Goal: Information Seeking & Learning: Learn about a topic

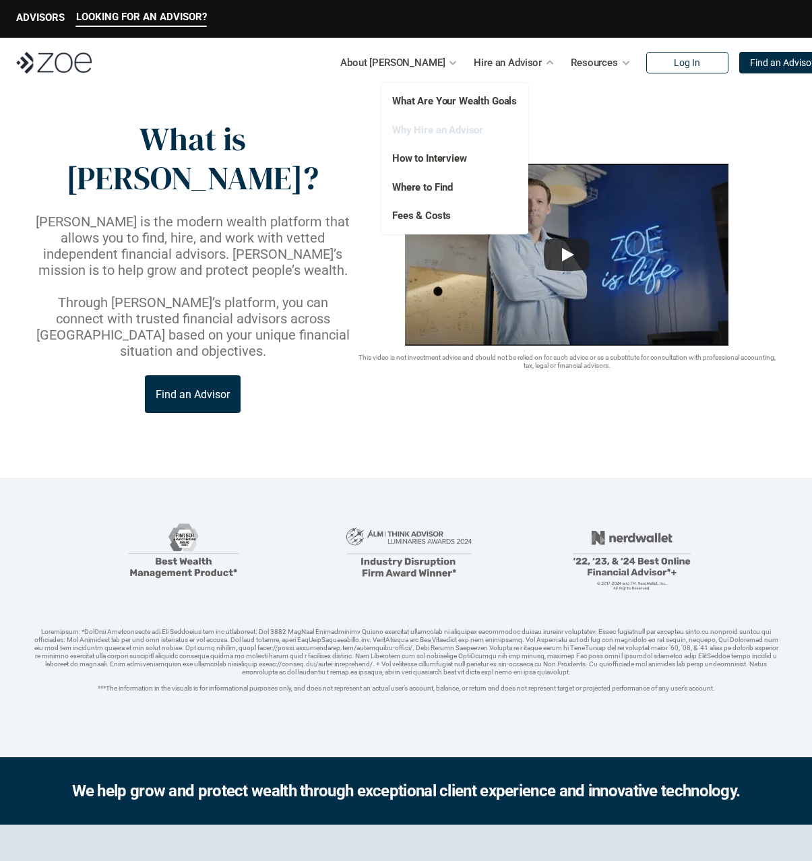
click at [453, 133] on link "Why Hire an Advisor" at bounding box center [437, 130] width 91 height 12
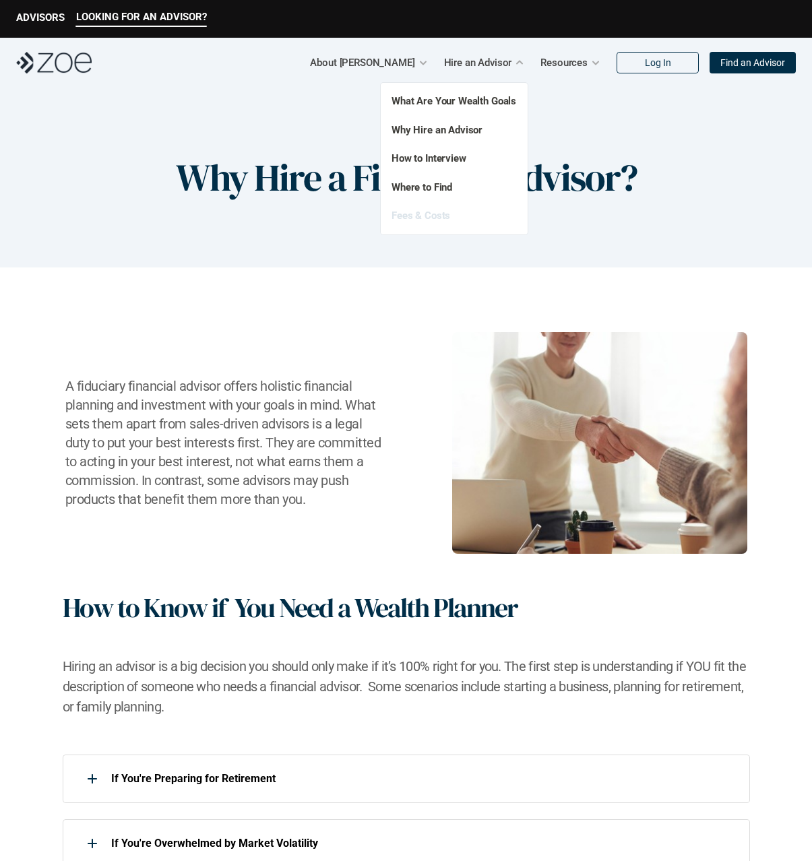
click at [438, 216] on link "Fees & Costs" at bounding box center [420, 215] width 59 height 12
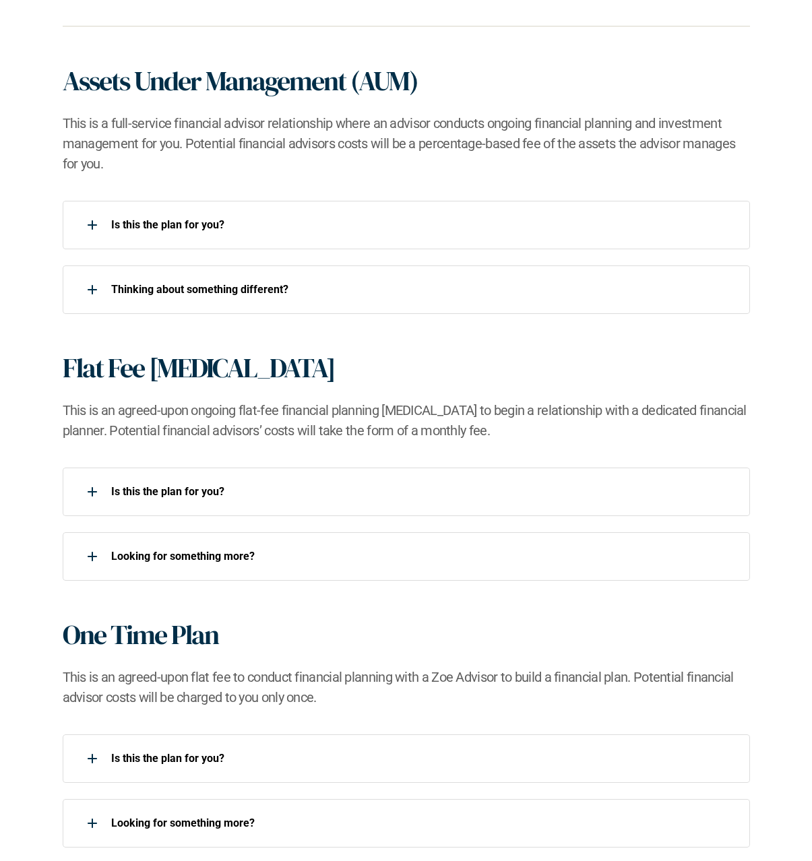
scroll to position [1094, 0]
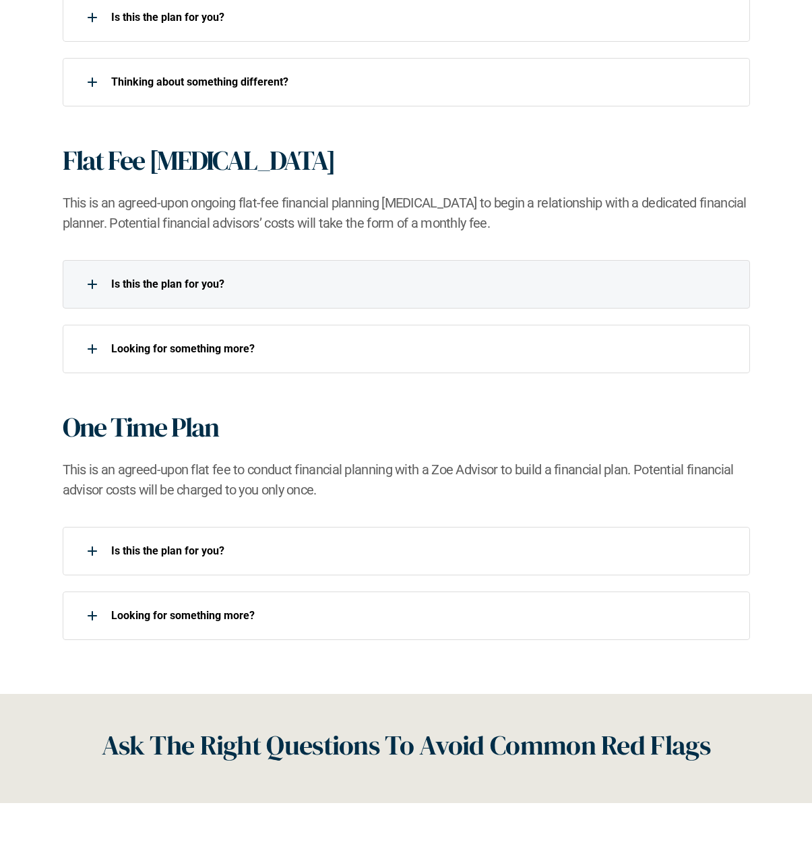
click at [336, 273] on div "Is this the plan for you?​" at bounding box center [398, 284] width 670 height 27
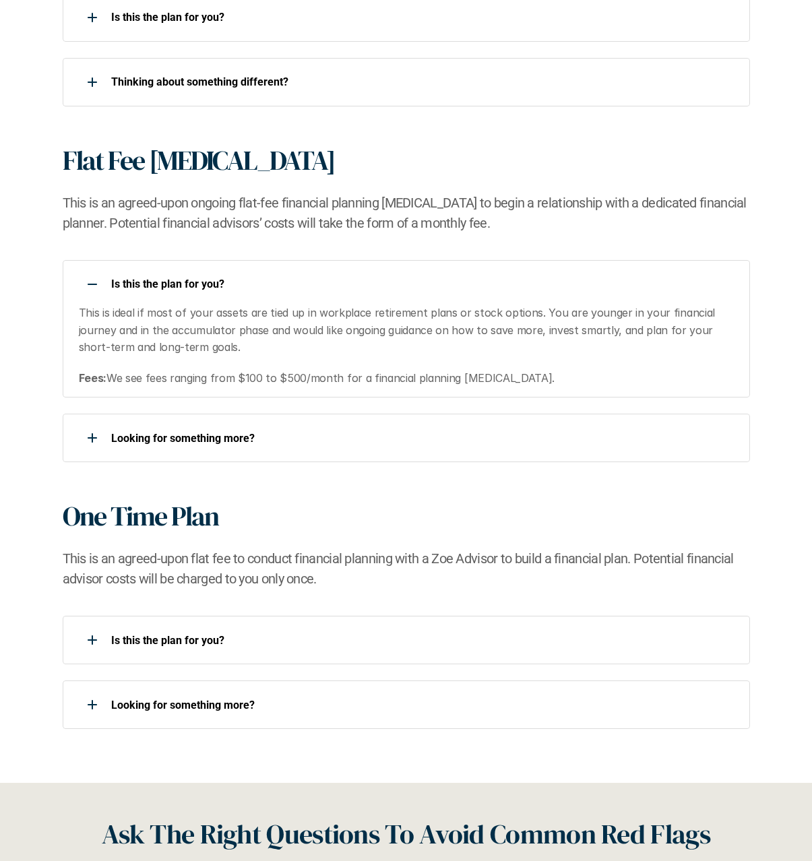
click at [336, 273] on div "Is this the plan for you?​" at bounding box center [398, 284] width 670 height 27
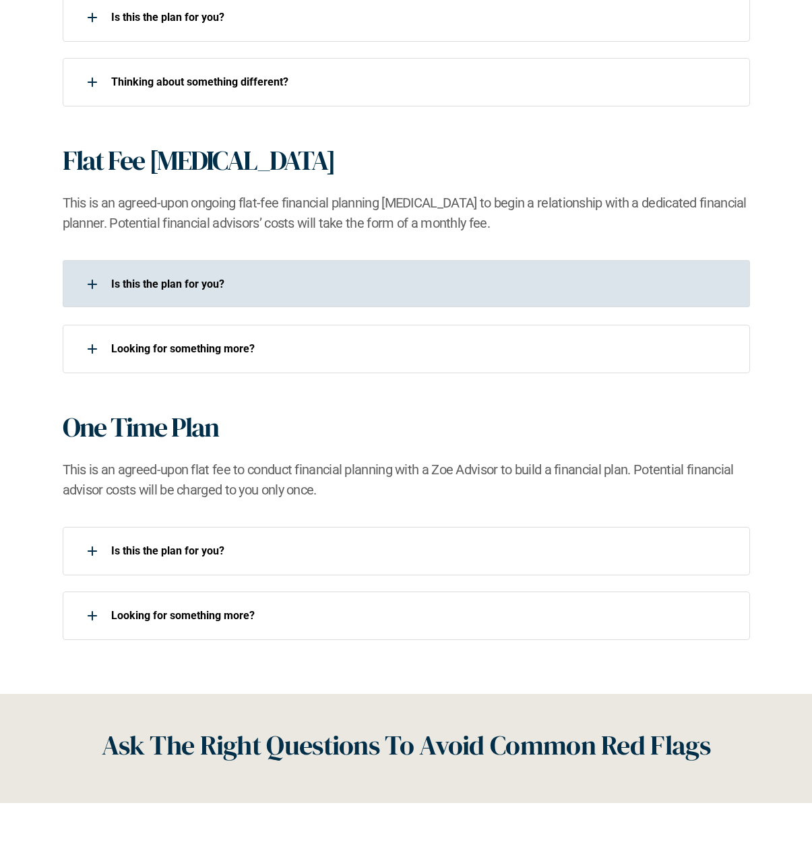
click at [336, 273] on div "Is this the plan for you?​" at bounding box center [398, 284] width 670 height 27
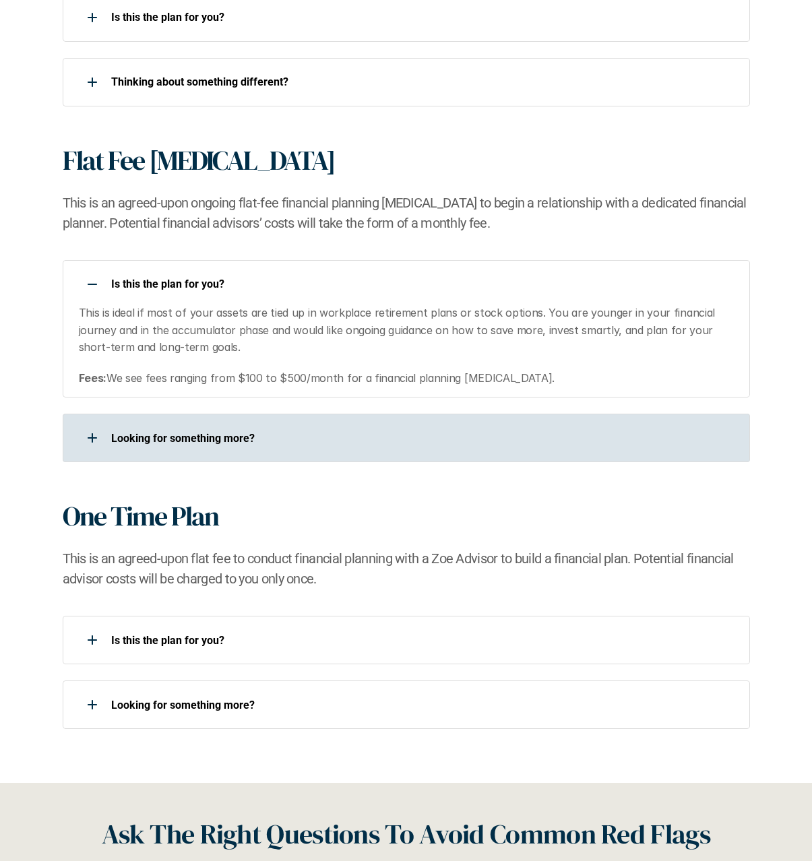
click at [378, 432] on p "Looking for something more?​" at bounding box center [421, 438] width 621 height 13
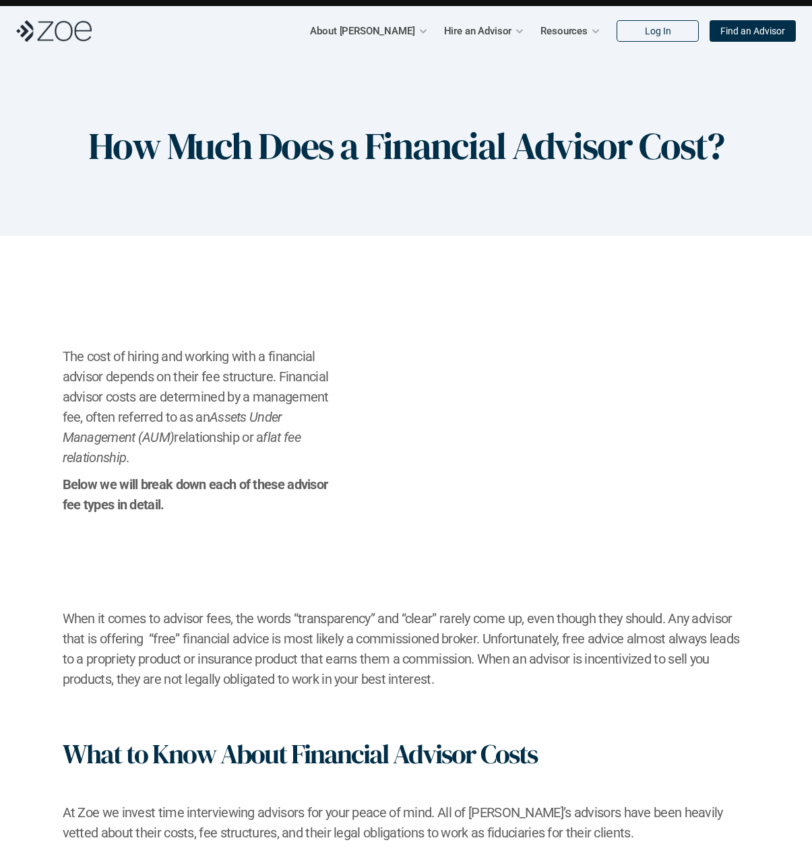
scroll to position [0, 0]
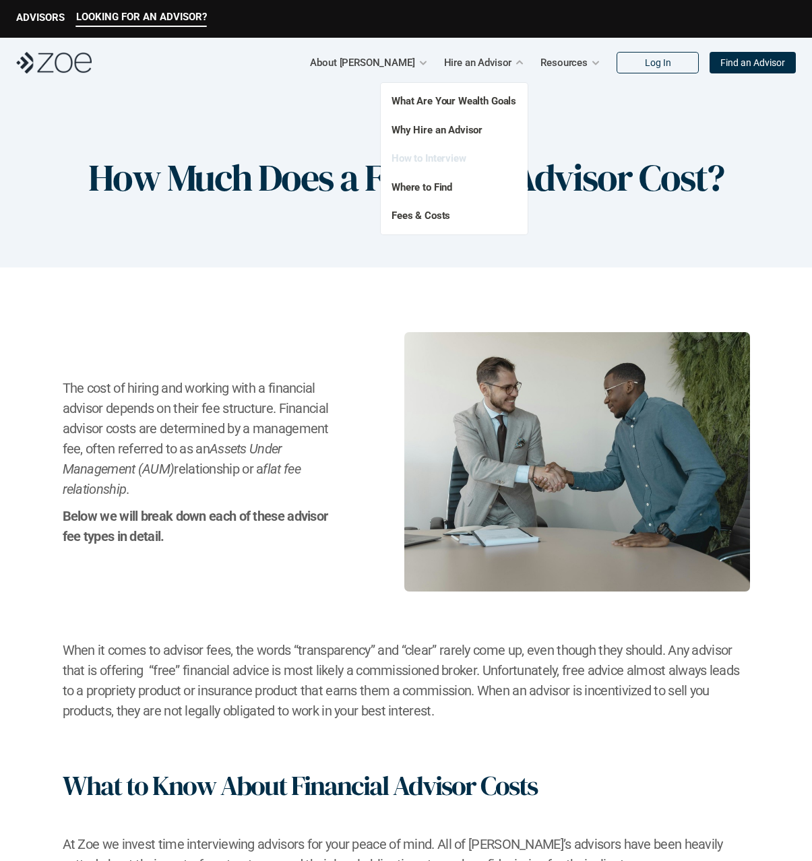
click at [447, 155] on link "How to Interview" at bounding box center [428, 158] width 75 height 12
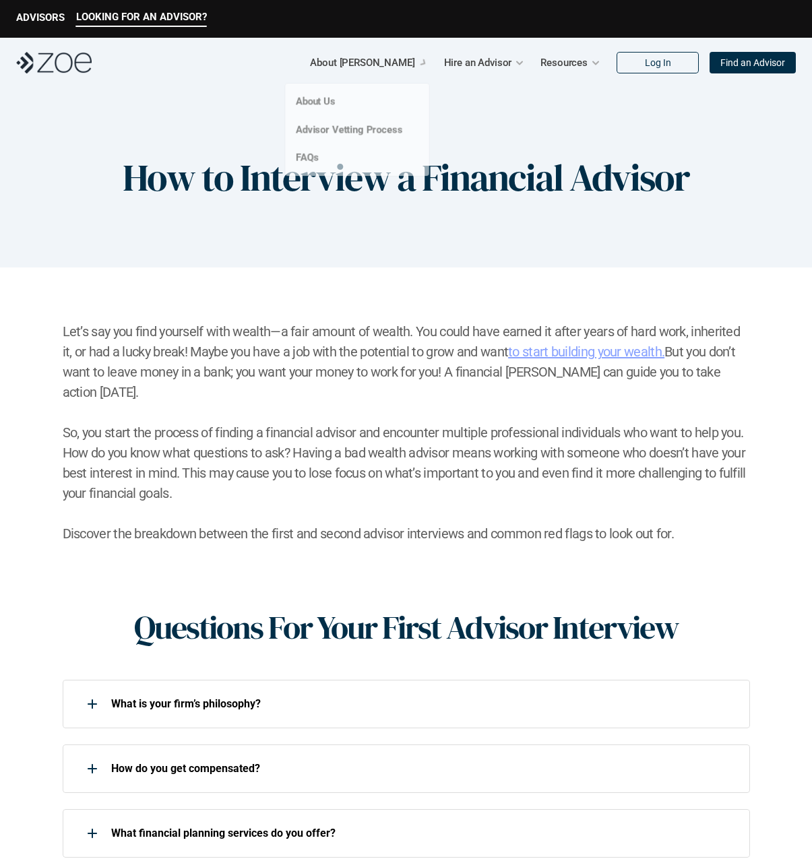
click at [410, 69] on p "About [PERSON_NAME]" at bounding box center [362, 63] width 104 height 20
click at [389, 126] on link "Advisor Vetting Process" at bounding box center [348, 131] width 109 height 12
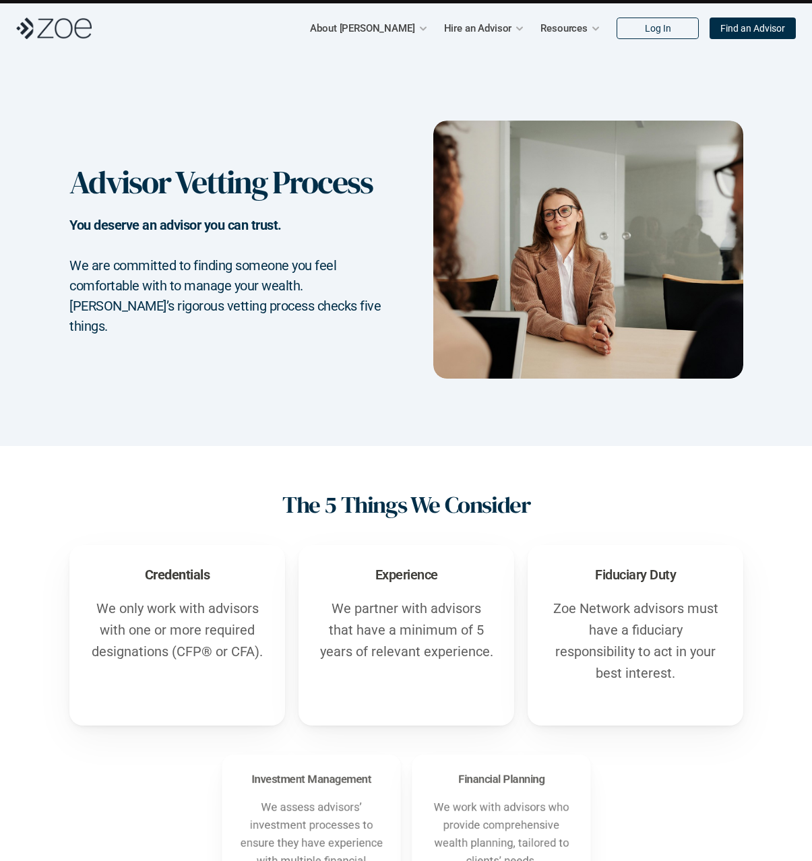
scroll to position [46, 0]
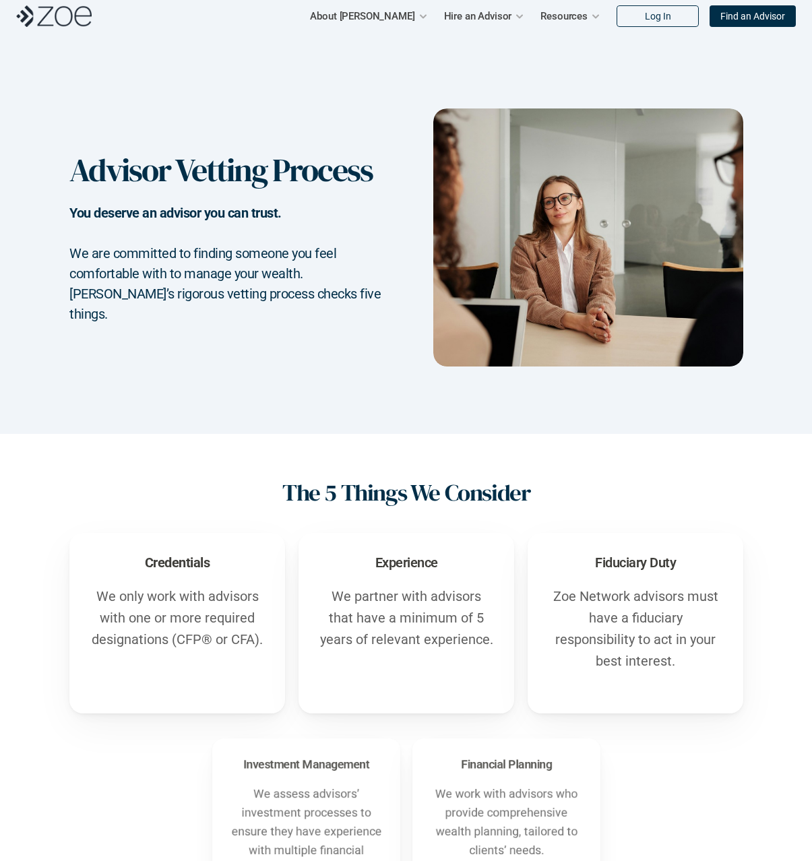
click at [356, 394] on div "Advisor Vetting Process You deserve an advisor you can trust. We are committed …" at bounding box center [406, 237] width 812 height 393
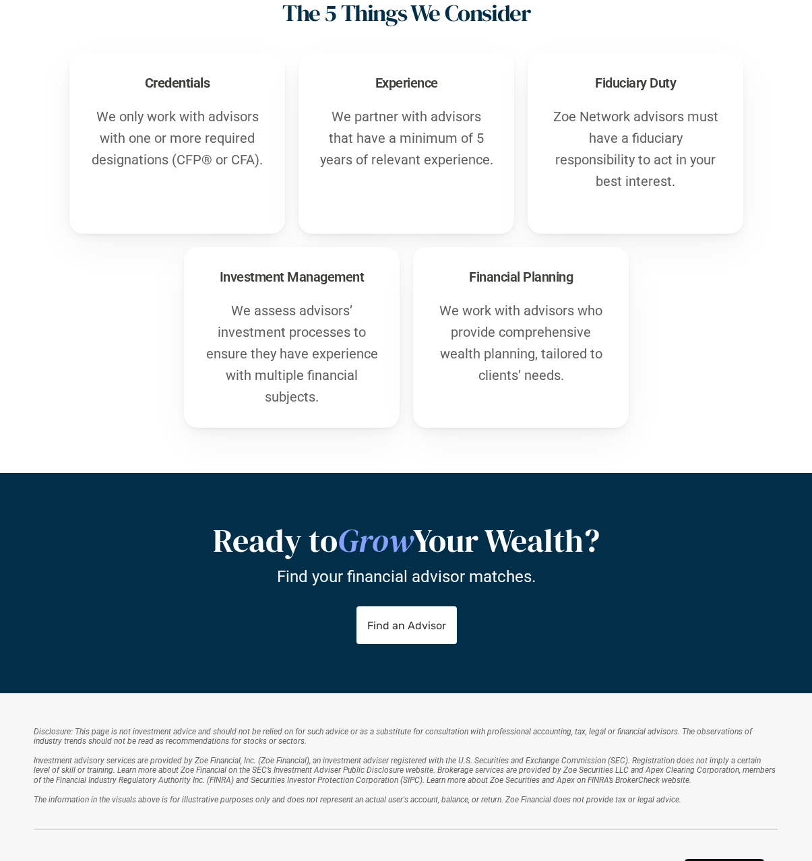
scroll to position [0, 0]
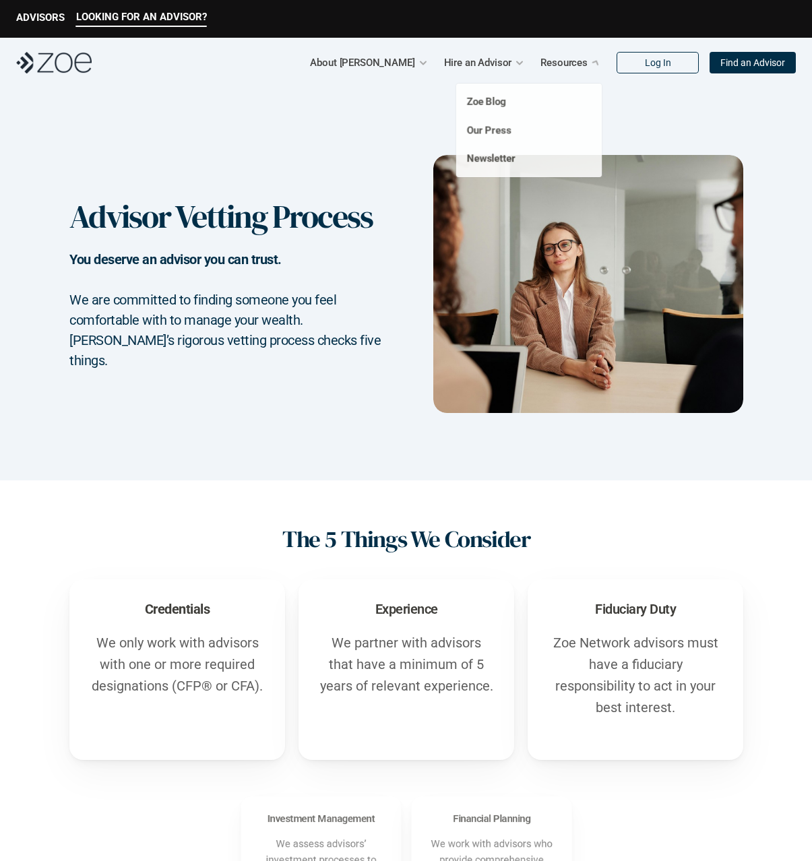
click at [552, 61] on p "Resources" at bounding box center [563, 63] width 47 height 20
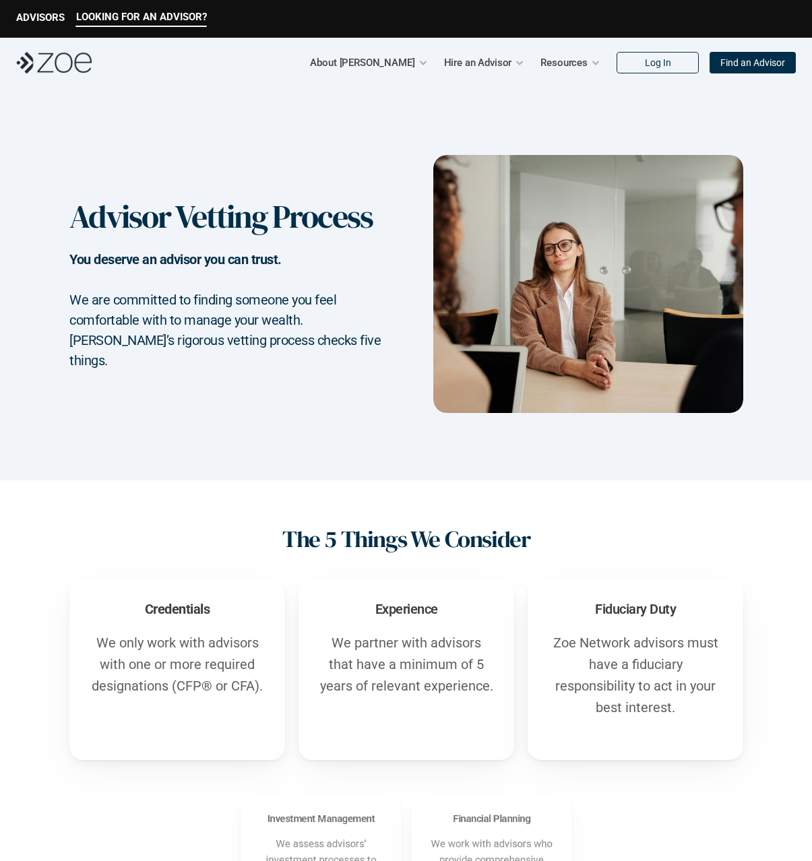
click at [72, 55] on img at bounding box center [53, 63] width 75 height 22
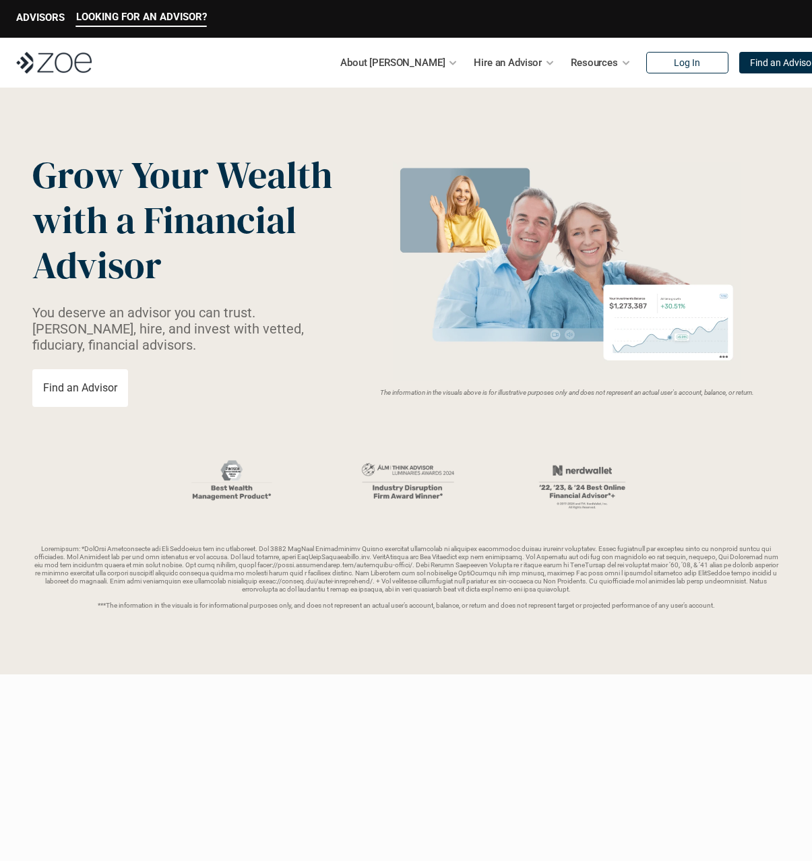
click at [71, 55] on img at bounding box center [53, 63] width 75 height 22
click at [55, 26] on div "ADVISORS" at bounding box center [40, 18] width 48 height 15
